Goal: Learn about a topic: Learn about a topic

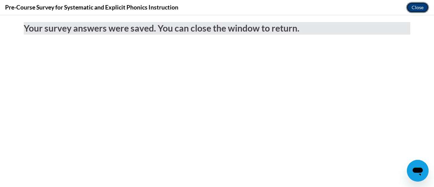
click at [413, 8] on button "Close" at bounding box center [417, 7] width 23 height 11
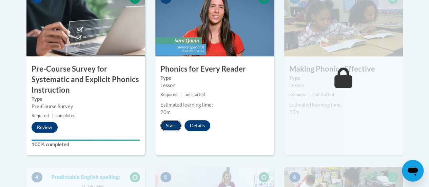
click at [172, 122] on button "Start" at bounding box center [170, 125] width 21 height 11
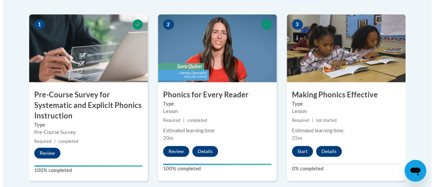
scroll to position [229, 0]
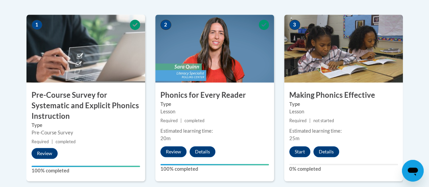
click at [345, 63] on img at bounding box center [343, 49] width 119 height 68
click at [296, 154] on button "Start" at bounding box center [299, 151] width 21 height 11
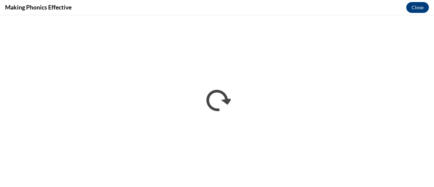
scroll to position [0, 0]
